Goal: Task Accomplishment & Management: Manage account settings

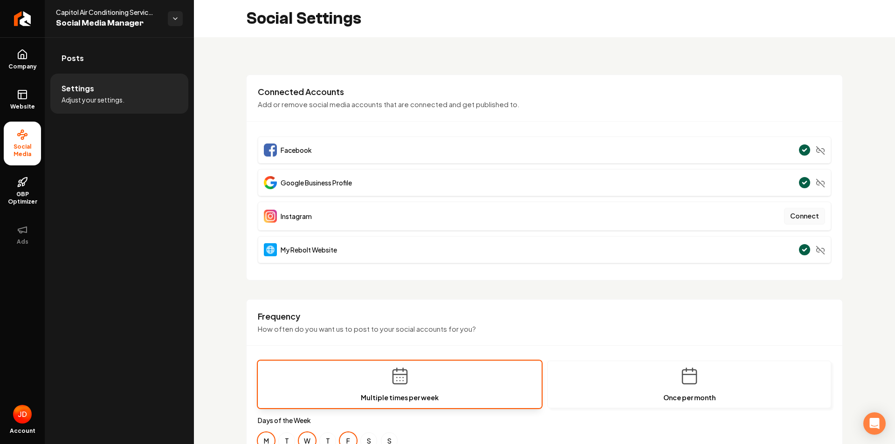
click at [791, 216] on button "Connect" at bounding box center [804, 216] width 41 height 17
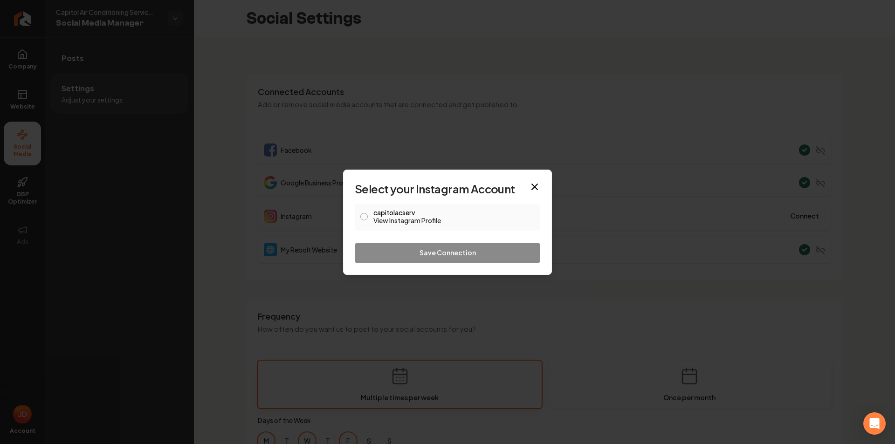
click at [362, 215] on button "capitolacserv View Instagram Profile" at bounding box center [363, 216] width 7 height 7
click at [398, 253] on button "Save Connection" at bounding box center [448, 253] width 186 height 21
click at [377, 247] on button "Save Connection" at bounding box center [448, 253] width 186 height 21
click at [467, 250] on button "Save Connection" at bounding box center [448, 253] width 186 height 21
click at [537, 187] on icon "button" at bounding box center [534, 186] width 11 height 11
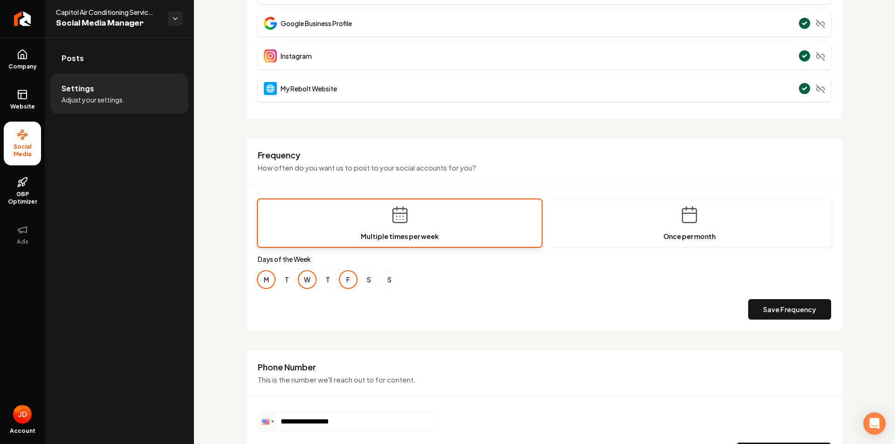
scroll to position [41, 0]
